Goal: Find specific page/section: Find specific page/section

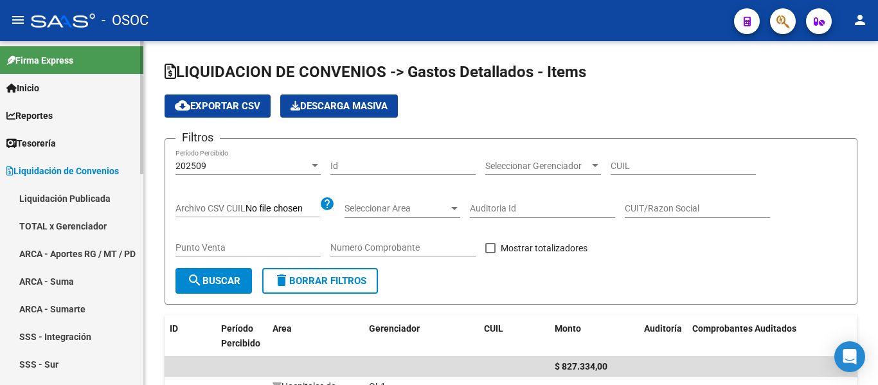
click at [141, 93] on div at bounding box center [141, 107] width 3 height 133
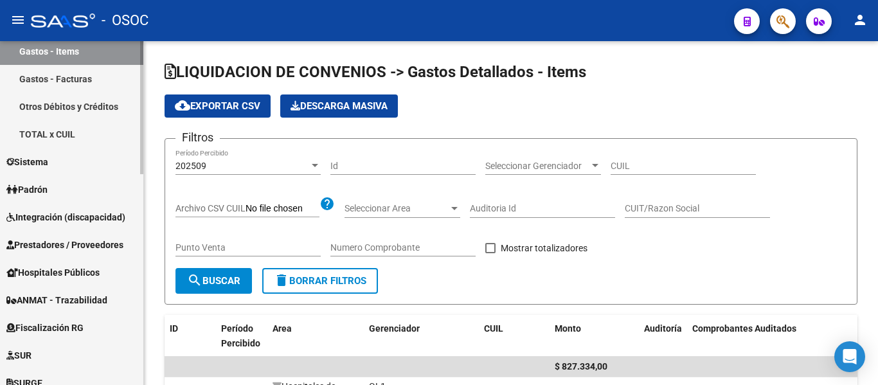
scroll to position [397, 0]
click at [145, 247] on mat-sidenav-container "Firma Express Inicio Calendario SSS Instructivos Contacto OS Reportes Tablero d…" at bounding box center [439, 213] width 878 height 344
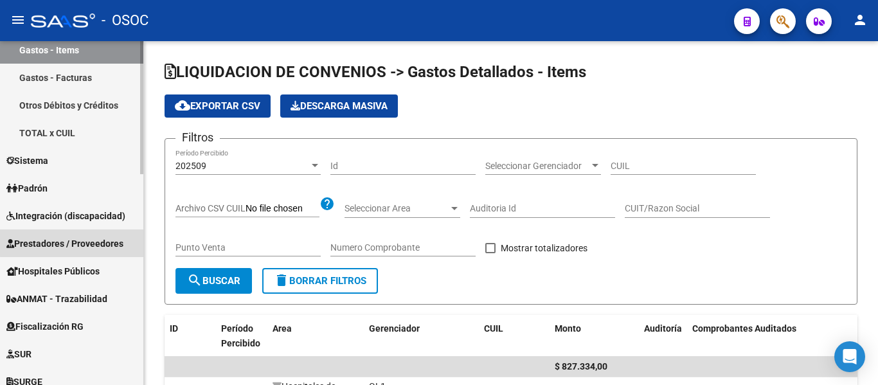
click at [97, 242] on span "Prestadores / Proveedores" at bounding box center [64, 244] width 117 height 14
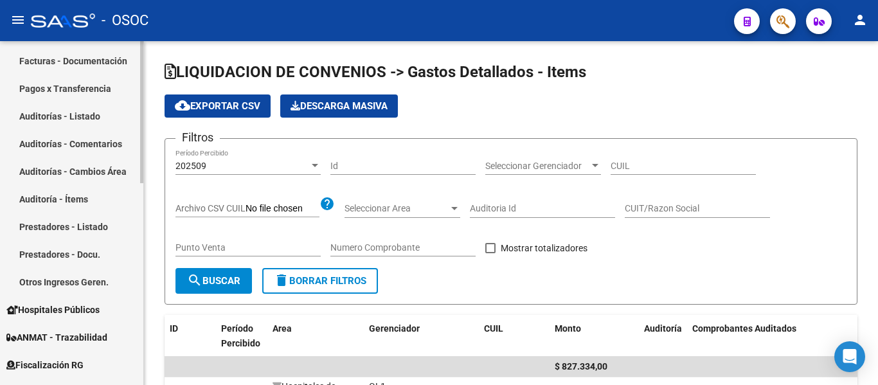
click at [143, 186] on div at bounding box center [141, 238] width 3 height 142
click at [102, 120] on link "Auditorías - Listado" at bounding box center [71, 118] width 143 height 28
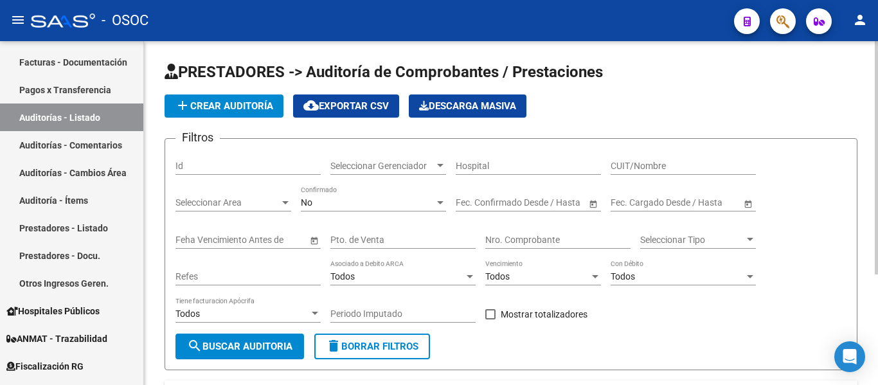
scroll to position [129, 0]
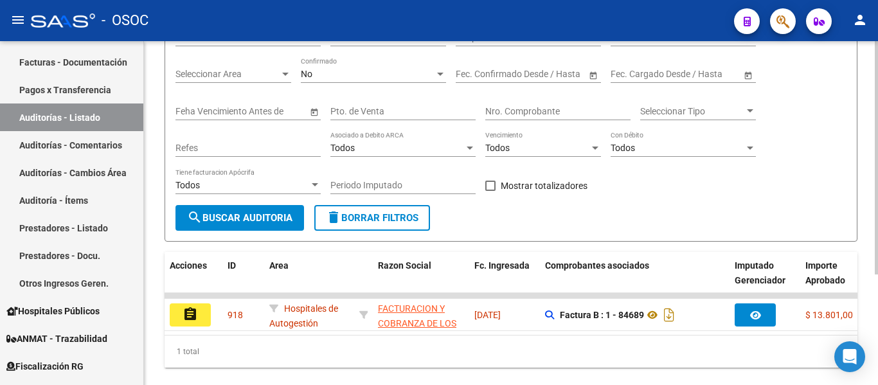
click at [878, 160] on div at bounding box center [876, 250] width 3 height 233
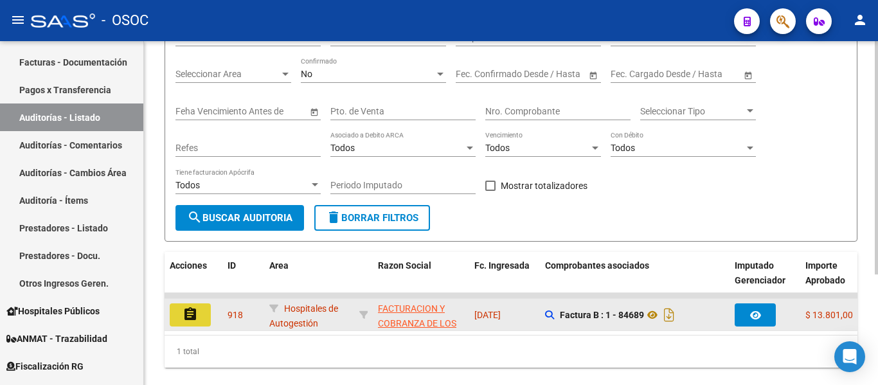
click at [189, 325] on button "assignment" at bounding box center [190, 314] width 41 height 23
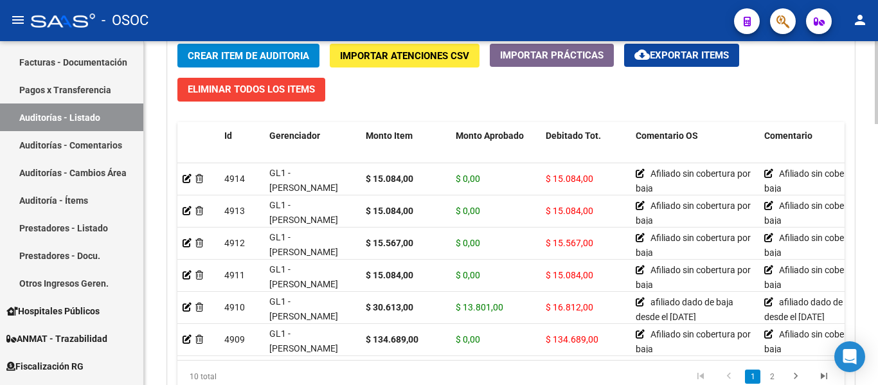
scroll to position [989, 0]
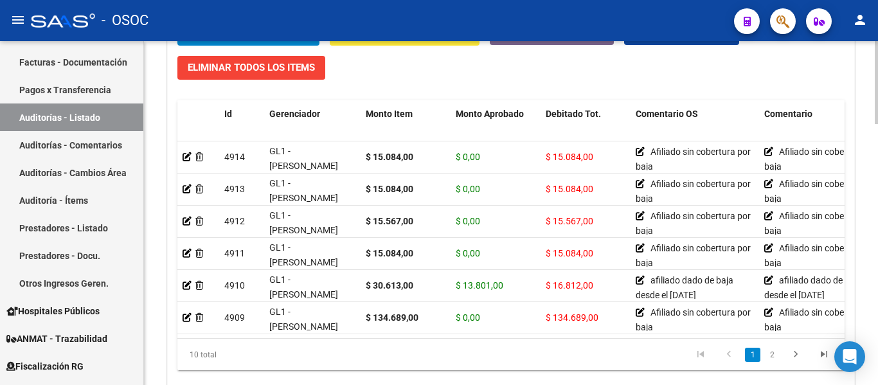
click at [878, 296] on div at bounding box center [876, 320] width 3 height 83
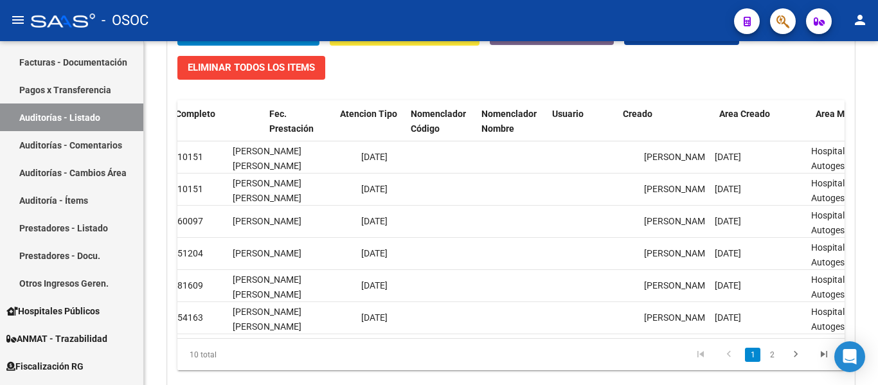
scroll to position [0, 1200]
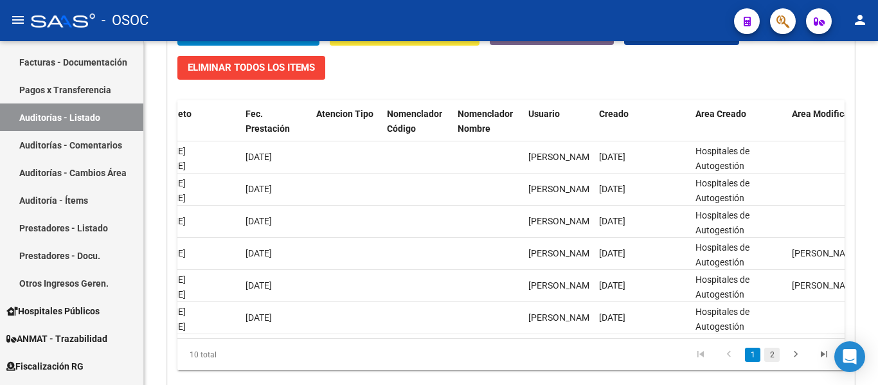
click at [767, 354] on link "2" at bounding box center [771, 355] width 15 height 14
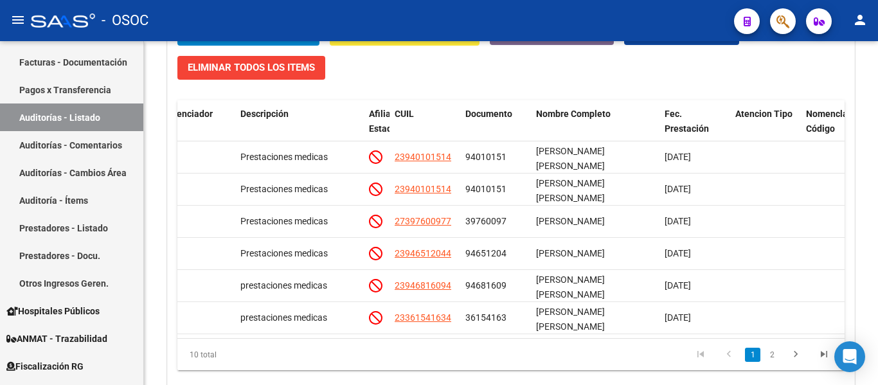
scroll to position [0, 0]
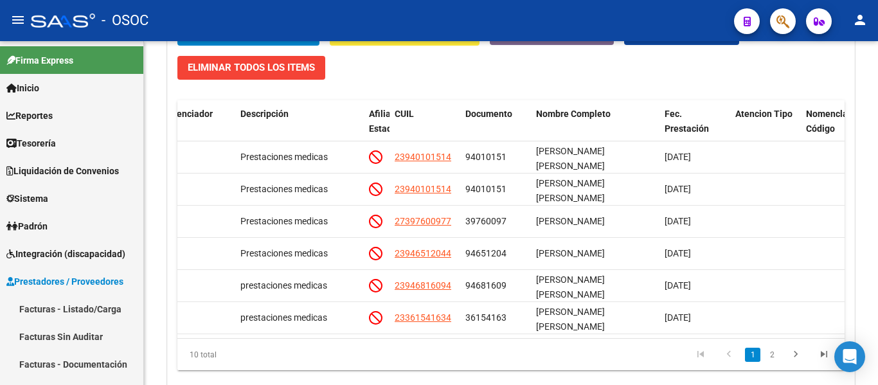
click at [592, 335] on div "Id Gerenciador Monto Item Monto Aprobado Debitado Tot. Comentario OS Comentario…" at bounding box center [510, 235] width 667 height 270
